Goal: Task Accomplishment & Management: Manage account settings

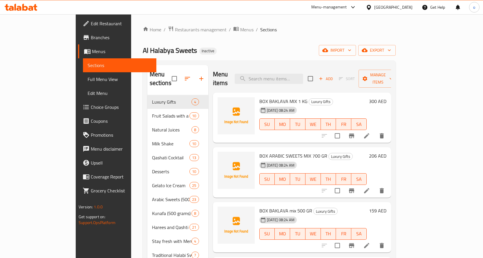
click at [284, 42] on div "Home / Restaurants management / Menus / Sections Al Halabya Sweets Inactive imp…" at bounding box center [269, 176] width 253 height 301
click at [351, 51] on span "import" at bounding box center [337, 50] width 28 height 7
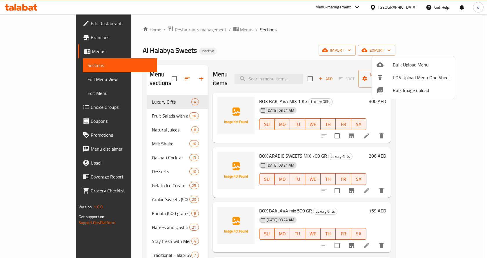
click at [274, 38] on div at bounding box center [243, 129] width 487 height 258
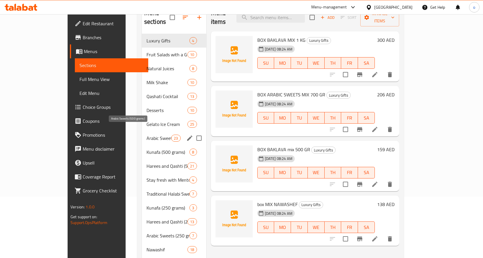
scroll to position [81, 0]
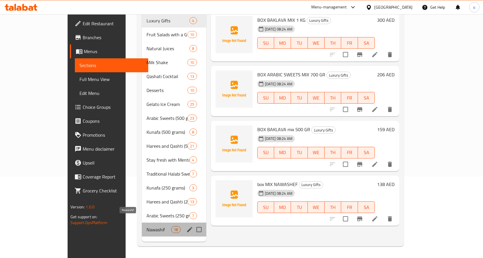
click at [146, 226] on span "Nawashif" at bounding box center [158, 229] width 25 height 7
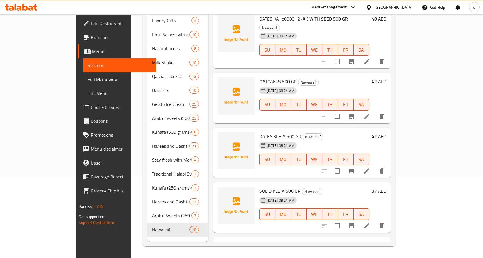
scroll to position [741, 0]
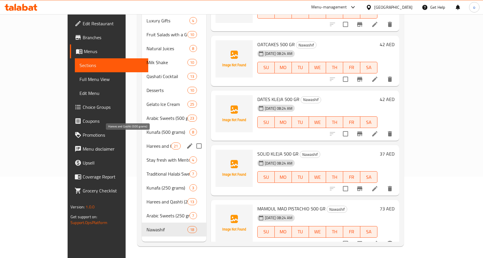
click at [146, 142] on span "Harees and Qashti (500 grams)" at bounding box center [158, 145] width 25 height 7
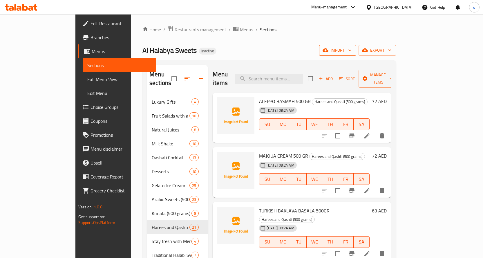
click at [356, 54] on button "import" at bounding box center [337, 50] width 37 height 11
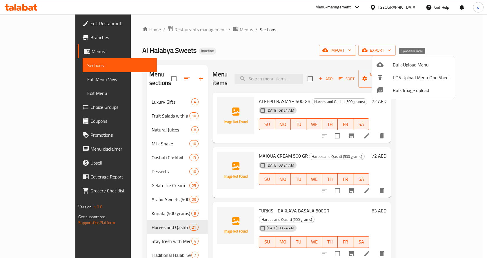
click at [405, 66] on span "Bulk Upload Menu" at bounding box center [421, 64] width 57 height 7
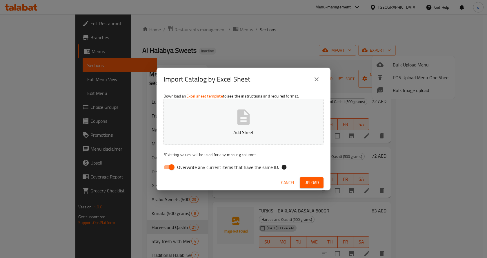
click at [169, 168] on input "Overwrite any current items that have the same ID." at bounding box center [171, 166] width 33 height 11
checkbox input "false"
click at [176, 131] on p "Add Sheet" at bounding box center [243, 132] width 142 height 7
click at [317, 184] on span "Upload" at bounding box center [311, 182] width 14 height 7
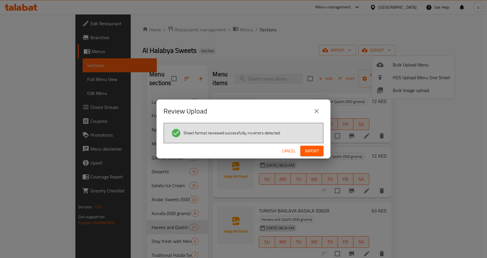
click at [307, 153] on span "Import" at bounding box center [312, 150] width 14 height 7
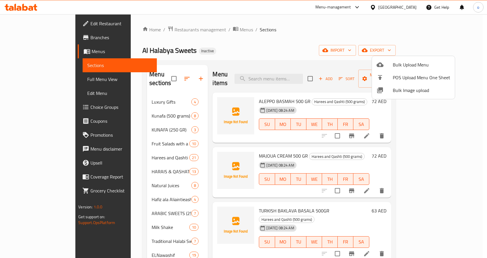
click at [196, 197] on div at bounding box center [243, 129] width 487 height 258
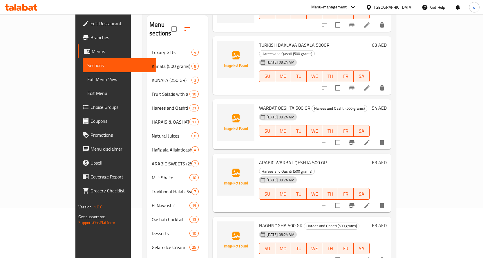
scroll to position [81, 0]
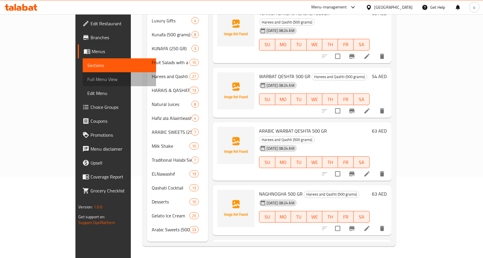
click at [87, 78] on span "Full Menu View" at bounding box center [119, 79] width 64 height 7
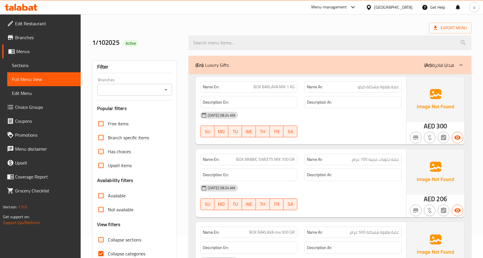
scroll to position [29, 0]
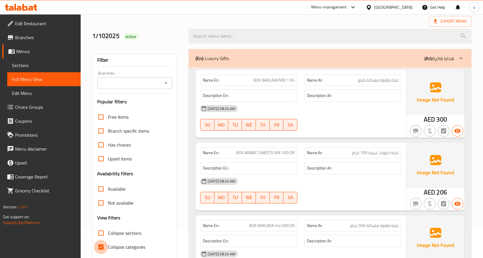
click at [103, 248] on input "Collapse categories" at bounding box center [101, 247] width 14 height 14
checkbox input "false"
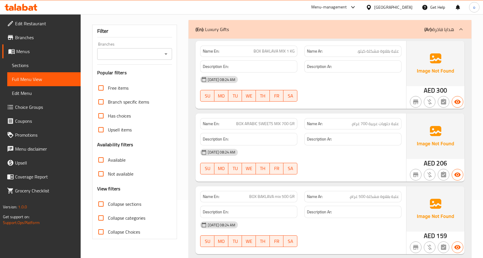
click at [41, 66] on span "Sections" at bounding box center [44, 65] width 64 height 7
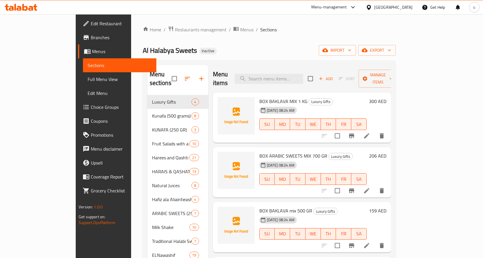
click at [88, 64] on span "Sections" at bounding box center [120, 65] width 64 height 7
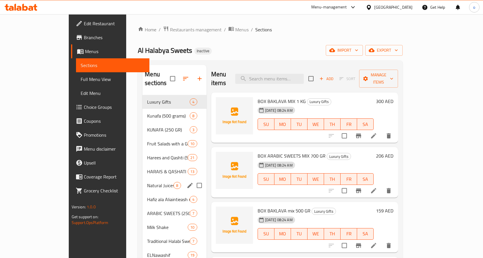
scroll to position [29, 0]
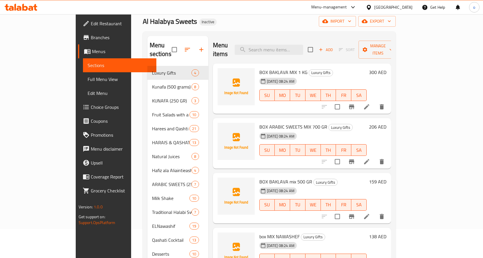
click at [92, 51] on span "Menus" at bounding box center [122, 51] width 60 height 7
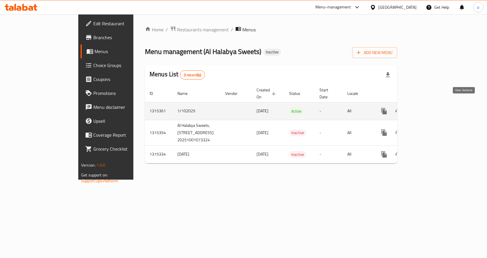
click at [429, 108] on icon "enhanced table" at bounding box center [425, 111] width 7 height 7
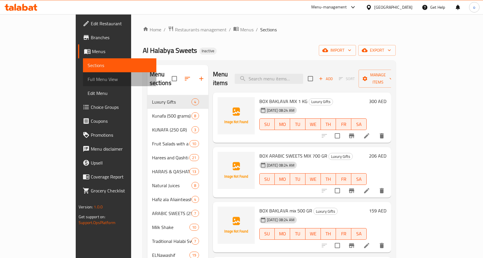
click at [83, 83] on link "Full Menu View" at bounding box center [119, 79] width 73 height 14
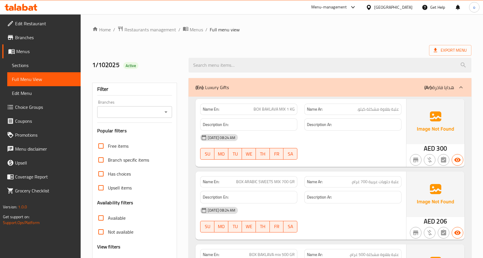
scroll to position [87, 0]
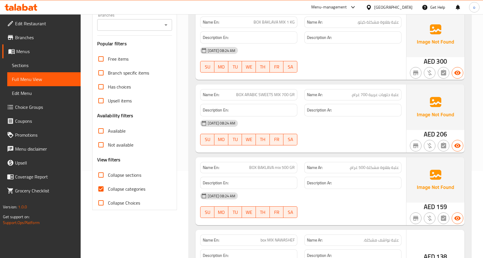
click at [106, 188] on input "Collapse categories" at bounding box center [101, 189] width 14 height 14
checkbox input "false"
click at [99, 173] on input "Collapse sections" at bounding box center [101, 175] width 14 height 14
checkbox input "true"
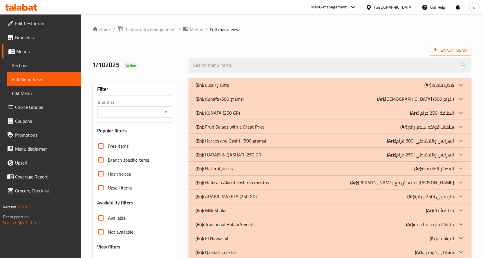
scroll to position [29, 0]
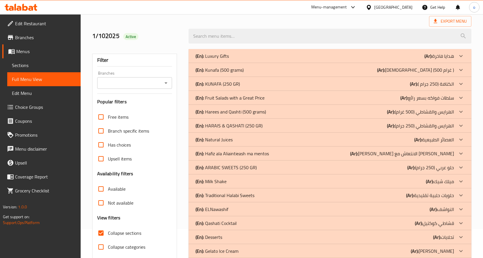
click at [259, 80] on div "(En): KUNAFA (250 GR) (Ar): الكنافة (250 جرام )" at bounding box center [324, 83] width 258 height 7
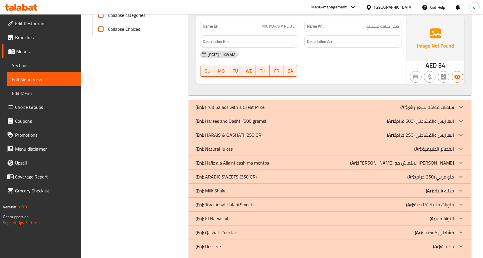
scroll to position [261, 0]
click at [227, 135] on p "(En): HARAIS & QASHATI (250 GR)" at bounding box center [228, 134] width 67 height 7
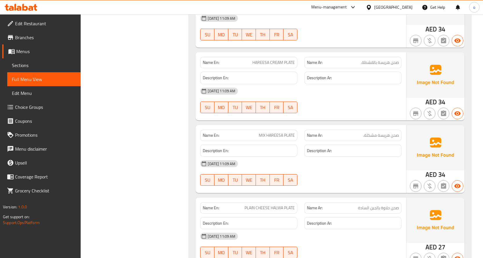
scroll to position [1262, 0]
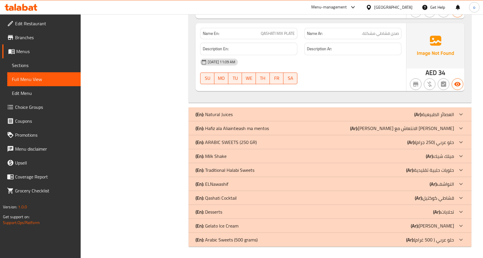
click at [272, 141] on div "(En): ARABIC SWEETS (250 GR) (Ar): حلو عربي (250 جرام)" at bounding box center [324, 142] width 258 height 7
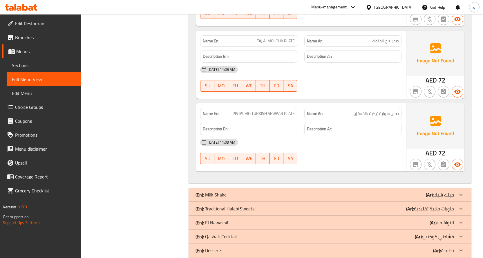
scroll to position [1793, 0]
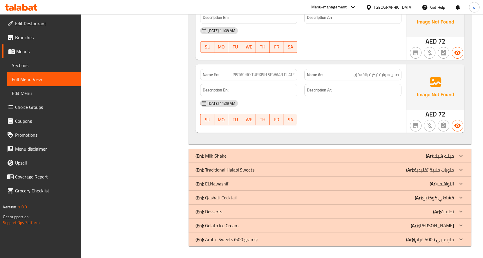
click at [268, 182] on div "(En): ELNawashif (Ar): النواشف" at bounding box center [324, 183] width 258 height 7
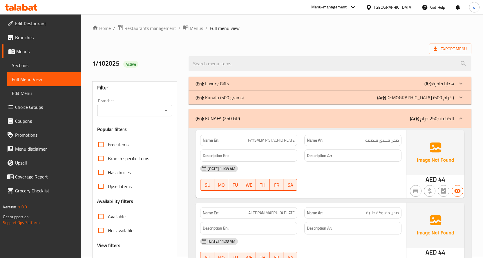
scroll to position [0, 0]
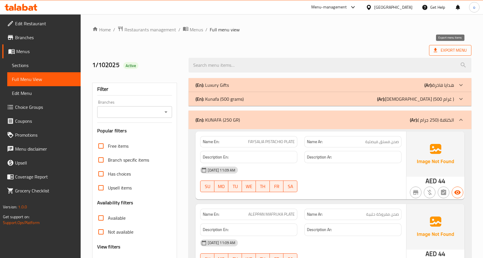
click at [466, 51] on span "Export Menu" at bounding box center [449, 50] width 33 height 7
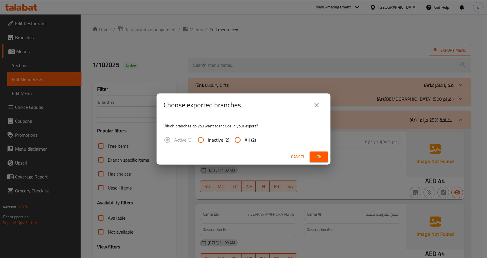
click at [241, 139] on input "All (2)" at bounding box center [238, 140] width 14 height 14
radio input "true"
click at [321, 156] on span "Ok" at bounding box center [318, 156] width 9 height 7
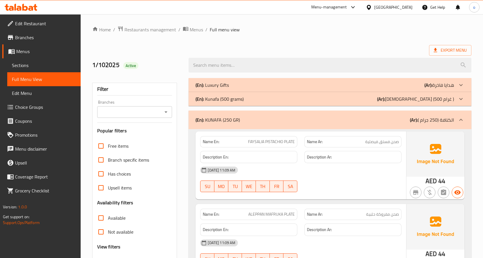
click at [51, 62] on span "Sections" at bounding box center [44, 65] width 64 height 7
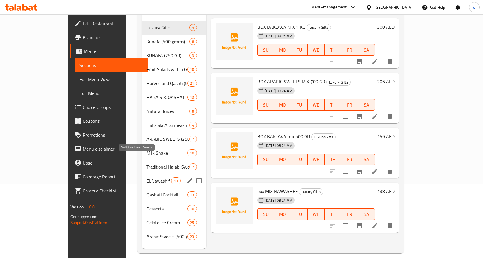
scroll to position [81, 0]
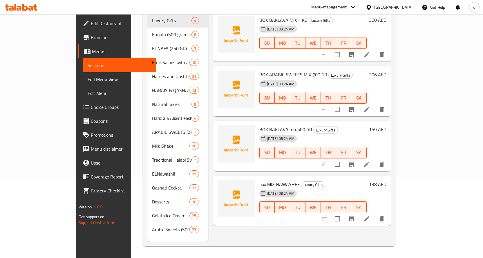
click at [83, 83] on link "Full Menu View" at bounding box center [119, 79] width 73 height 14
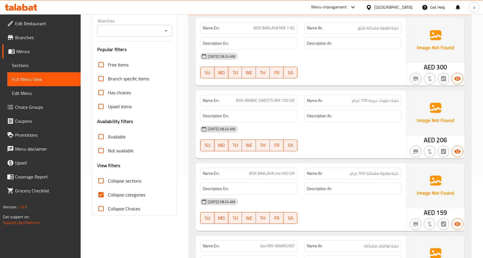
click at [105, 178] on input "Collapse sections" at bounding box center [101, 181] width 14 height 14
checkbox input "true"
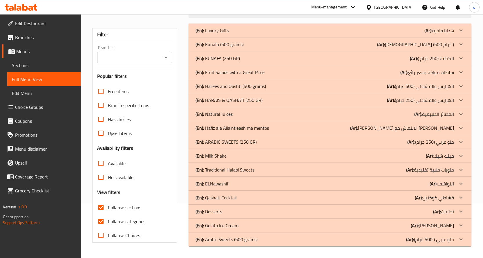
scroll to position [55, 0]
drag, startPoint x: 104, startPoint y: 225, endPoint x: 66, endPoint y: 239, distance: 40.9
click at [104, 225] on input "Collapse categories" at bounding box center [101, 221] width 14 height 14
checkbox input "false"
click at [104, 203] on input "Collapse sections" at bounding box center [101, 207] width 14 height 14
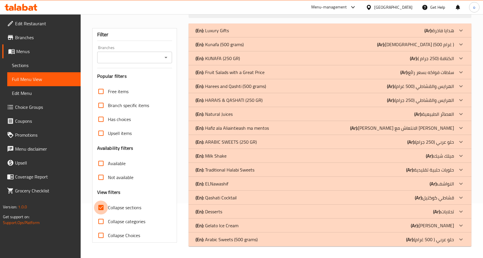
checkbox input "false"
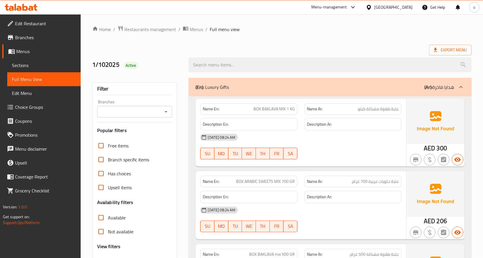
scroll to position [0, 0]
click at [25, 33] on link "Branches" at bounding box center [41, 37] width 78 height 14
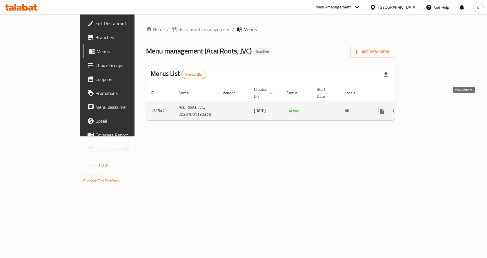
click at [427, 107] on icon "enhanced table" at bounding box center [423, 110] width 7 height 7
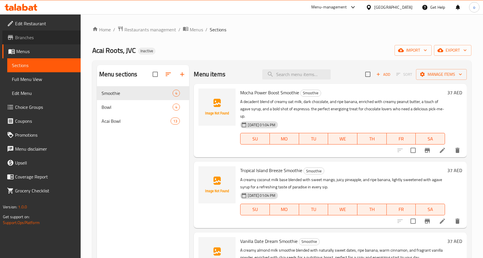
click at [36, 36] on span "Branches" at bounding box center [45, 37] width 61 height 7
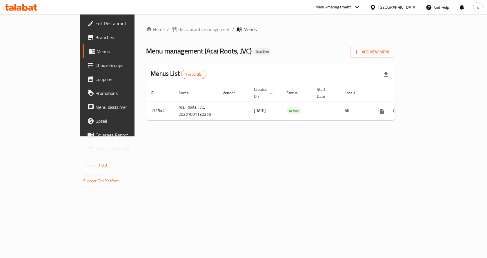
click at [95, 123] on span "Upsell" at bounding box center [126, 120] width 62 height 7
click at [83, 46] on link "Menus" at bounding box center [122, 51] width 79 height 14
click at [97, 48] on span "Menus" at bounding box center [127, 51] width 61 height 7
click at [95, 37] on span "Branches" at bounding box center [126, 37] width 62 height 7
